Goal: Information Seeking & Learning: Learn about a topic

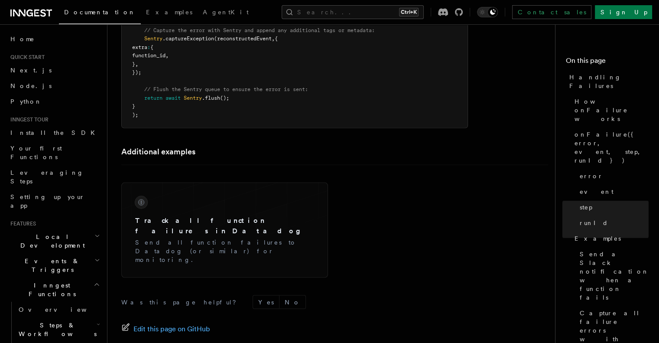
scroll to position [1781, 0]
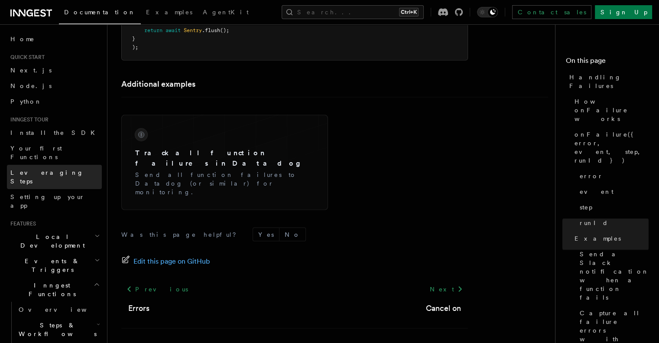
click at [41, 169] on span "Leveraging Steps" at bounding box center [46, 177] width 73 height 16
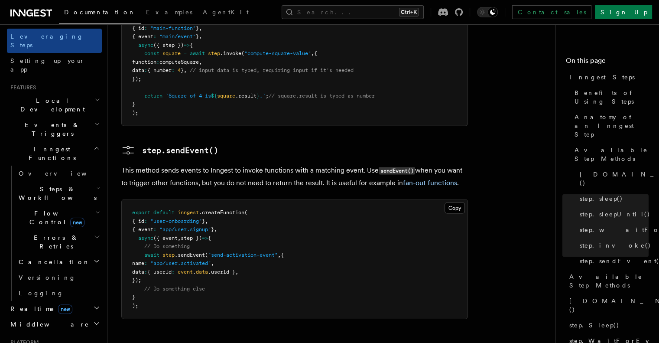
scroll to position [137, 0]
click at [97, 184] on icon "button" at bounding box center [98, 187] width 3 height 7
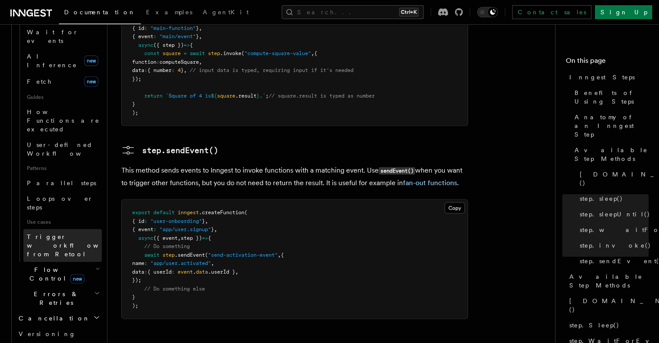
scroll to position [365, 0]
click at [95, 291] on icon "button" at bounding box center [97, 292] width 4 height 2
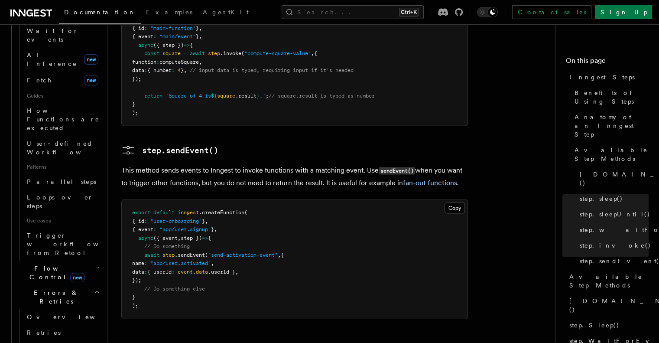
click at [94, 288] on icon "button" at bounding box center [97, 291] width 6 height 7
click at [93, 312] on icon "button" at bounding box center [96, 315] width 7 height 7
click at [96, 267] on icon "button" at bounding box center [97, 268] width 3 height 2
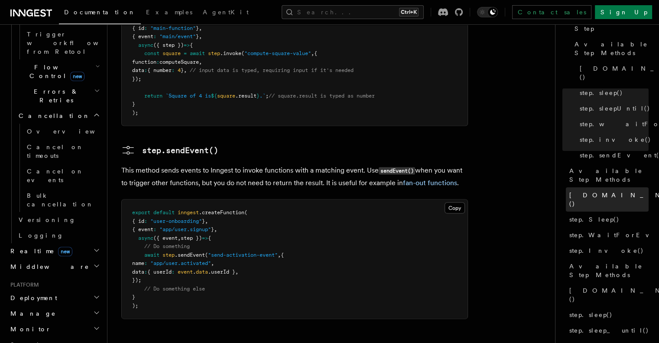
scroll to position [0, 0]
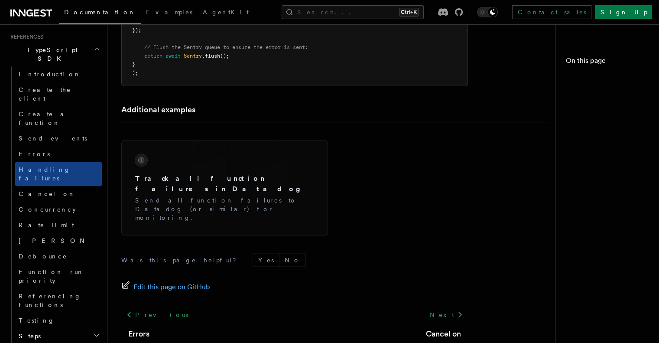
scroll to position [1781, 0]
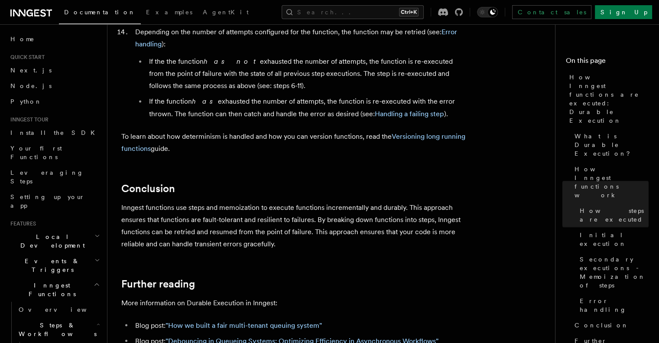
scroll to position [1712, 0]
